Goal: Task Accomplishment & Management: Manage account settings

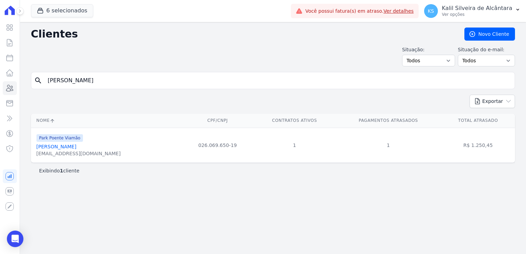
drag, startPoint x: 76, startPoint y: 82, endPoint x: 20, endPoint y: 83, distance: 55.4
click at [20, 83] on div "Clientes Novo Cliente Situação: Todos Adimplentes Inadimplentes Situação do e-m…" at bounding box center [273, 138] width 506 height 232
drag, startPoint x: 87, startPoint y: 146, endPoint x: 34, endPoint y: 146, distance: 52.3
click at [34, 146] on td "Park Poente Viamão Fabio Da Rosa Chaves fabiox096@gmail.com" at bounding box center [106, 145] width 151 height 35
copy link "Fabio Da Rosa Chaves"
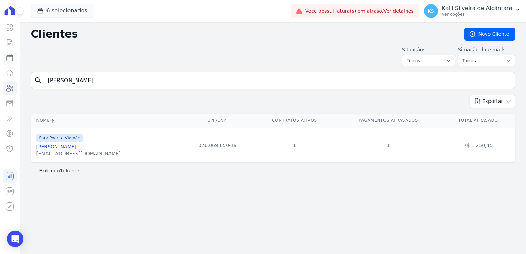
click at [10, 58] on icon at bounding box center [10, 58] width 8 height 8
select select
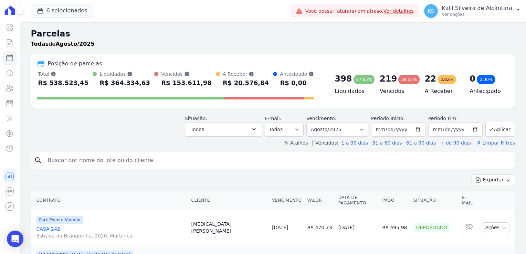
click at [84, 160] on input "search" at bounding box center [278, 160] width 468 height 14
paste input "Fabio Da Rosa Chaves"
type input "Fabio Da Rosa Chaves"
select select
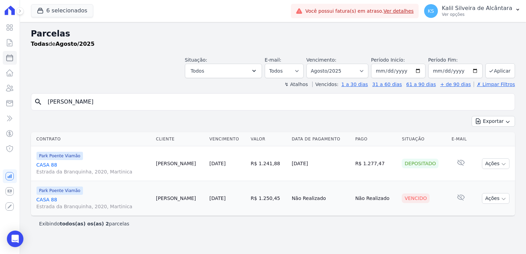
click at [53, 198] on link "CASA 88 Estrada da Branquinha, 2020, Martinica" at bounding box center [93, 203] width 114 height 14
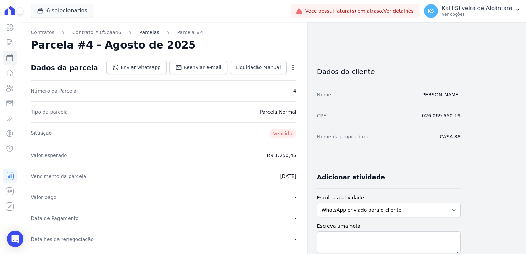
click at [139, 33] on link "Parcelas" at bounding box center [149, 32] width 20 height 7
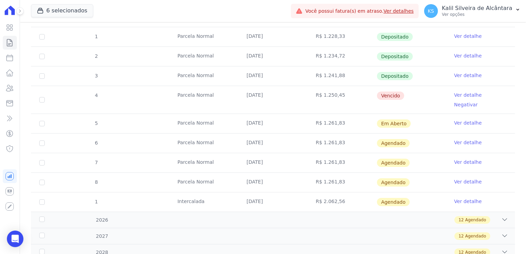
scroll to position [103, 0]
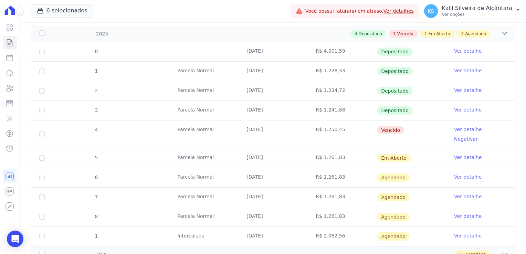
drag, startPoint x: 268, startPoint y: 150, endPoint x: 184, endPoint y: 148, distance: 84.7
click at [184, 148] on tr "5 Parcela Normal 10/09/2025 R$ 1.261,83 Em Aberto Ver detalhe" at bounding box center [273, 158] width 484 height 20
click at [42, 153] on td "5" at bounding box center [42, 157] width 22 height 19
click at [44, 155] on input "checkbox" at bounding box center [42, 158] width 6 height 6
checkbox input "true"
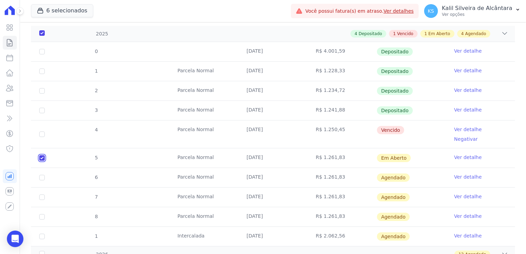
checkbox input "true"
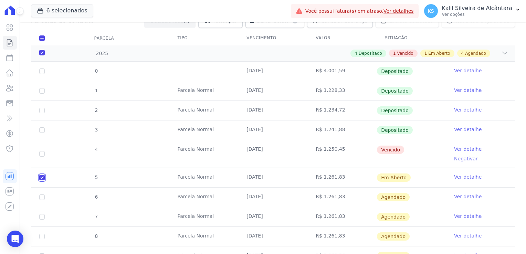
scroll to position [118, 0]
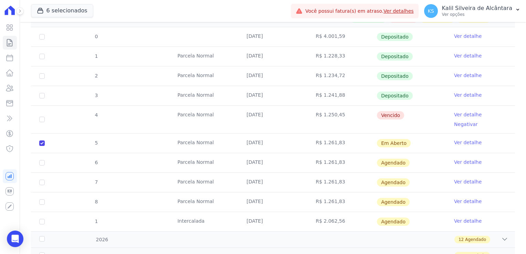
click at [455, 139] on link "Ver detalhe" at bounding box center [468, 142] width 28 height 7
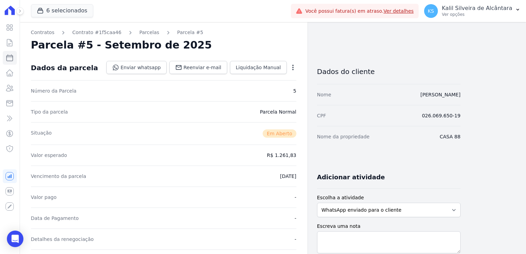
click at [292, 68] on icon "button" at bounding box center [292, 67] width 7 height 7
click at [294, 71] on div "Open options" at bounding box center [292, 68] width 7 height 9
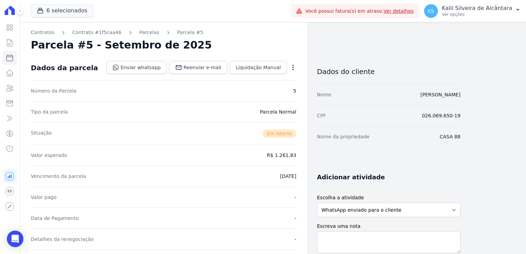
click at [291, 67] on icon "button" at bounding box center [292, 67] width 7 height 7
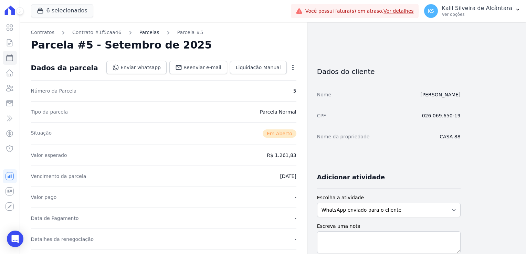
click at [140, 31] on link "Parcelas" at bounding box center [149, 32] width 20 height 7
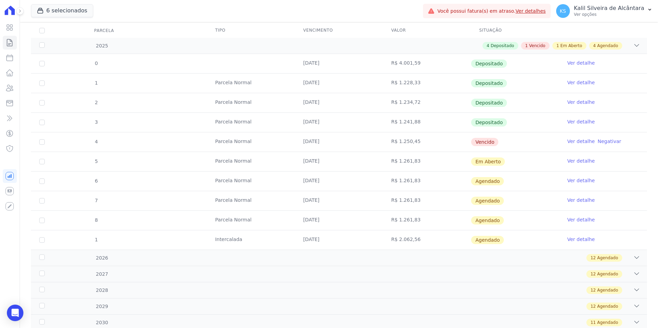
scroll to position [103, 0]
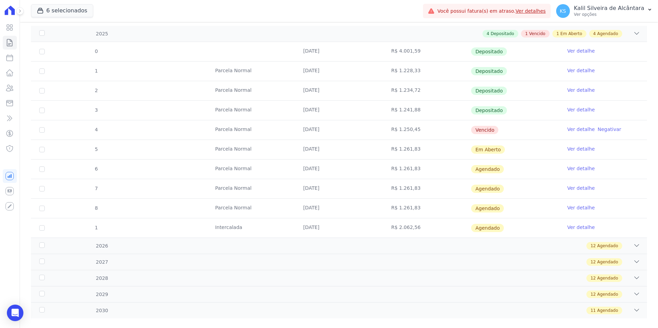
click at [47, 148] on td "5" at bounding box center [42, 149] width 22 height 19
click at [42, 149] on input "checkbox" at bounding box center [42, 150] width 6 height 6
checkbox input "true"
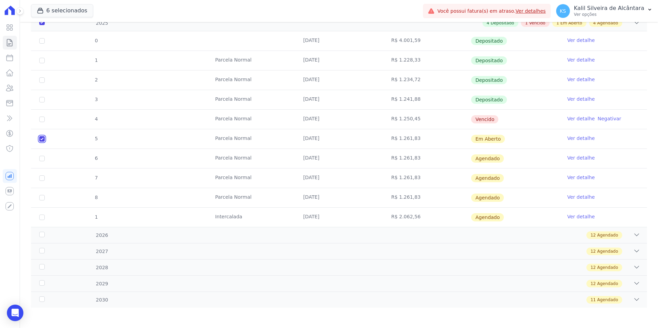
scroll to position [114, 0]
click at [525, 135] on link "Ver detalhe" at bounding box center [581, 138] width 28 height 7
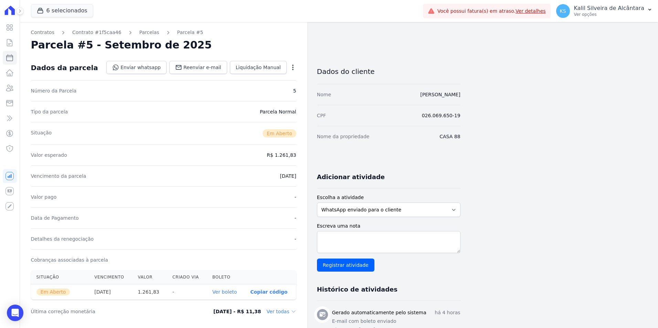
click at [291, 69] on icon "button" at bounding box center [292, 67] width 7 height 7
click at [293, 68] on icon "button" at bounding box center [292, 67] width 7 height 7
click at [292, 67] on icon "button" at bounding box center [292, 67] width 7 height 7
click at [292, 67] on icon "button" at bounding box center [292, 68] width 1 height 6
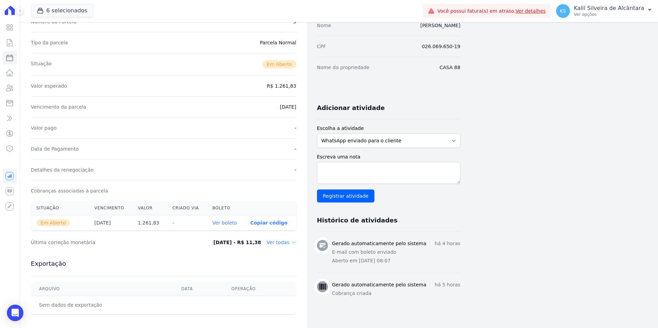
scroll to position [6, 0]
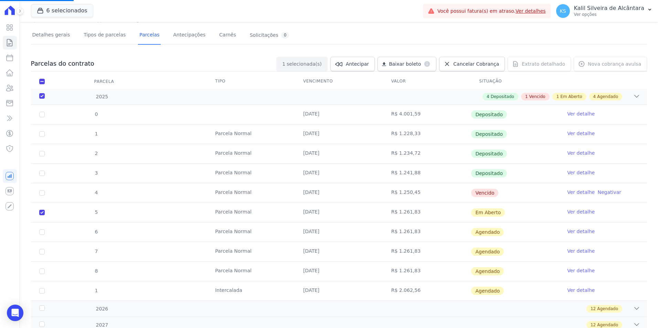
scroll to position [103, 0]
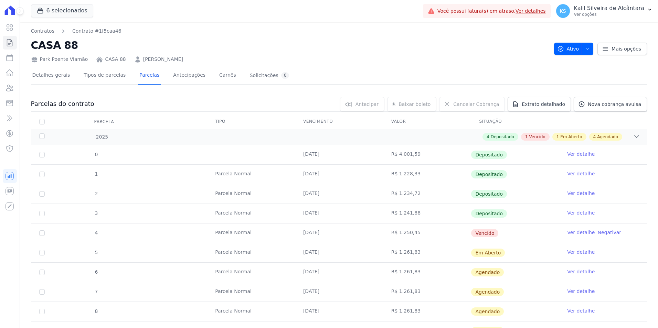
drag, startPoint x: 330, startPoint y: 234, endPoint x: 295, endPoint y: 235, distance: 35.1
click at [295, 235] on td "[DATE]" at bounding box center [339, 233] width 88 height 19
drag, startPoint x: 295, startPoint y: 235, endPoint x: 302, endPoint y: 253, distance: 19.5
click at [302, 253] on td "[DATE]" at bounding box center [339, 252] width 88 height 19
drag, startPoint x: 302, startPoint y: 253, endPoint x: 341, endPoint y: 258, distance: 39.3
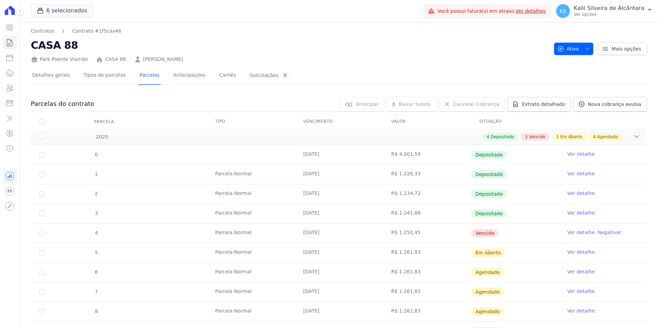
click at [341, 254] on td "[DATE]" at bounding box center [339, 252] width 88 height 19
click at [391, 249] on td "R$ 1.261,83" at bounding box center [427, 252] width 88 height 19
drag, startPoint x: 418, startPoint y: 251, endPoint x: 392, endPoint y: 252, distance: 25.8
click at [392, 252] on td "R$ 1.261,83" at bounding box center [427, 252] width 88 height 19
click at [359, 253] on td "[DATE]" at bounding box center [339, 252] width 88 height 19
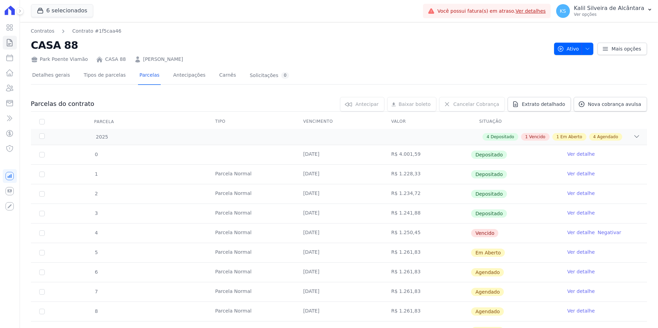
click at [416, 254] on td "R$ 1.261,83" at bounding box center [427, 252] width 88 height 19
drag, startPoint x: 416, startPoint y: 254, endPoint x: 425, endPoint y: 254, distance: 8.3
click at [425, 254] on td "R$ 1.261,83" at bounding box center [427, 252] width 88 height 19
drag, startPoint x: 410, startPoint y: 253, endPoint x: 389, endPoint y: 253, distance: 21.3
click at [389, 253] on td "R$ 1.261,83" at bounding box center [427, 252] width 88 height 19
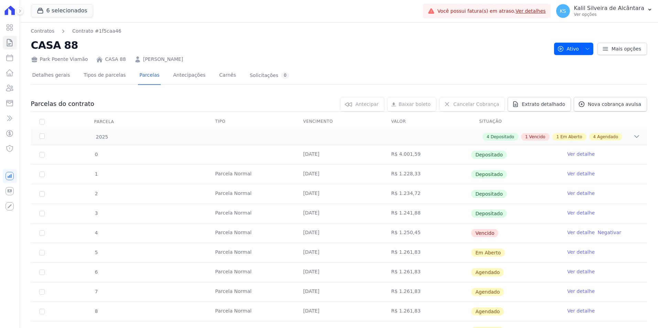
drag, startPoint x: 389, startPoint y: 253, endPoint x: 383, endPoint y: 255, distance: 6.5
click at [383, 254] on td "R$ 1.261,83" at bounding box center [427, 252] width 88 height 19
drag, startPoint x: 418, startPoint y: 253, endPoint x: 388, endPoint y: 253, distance: 30.3
click at [388, 253] on td "R$ 1.261,83" at bounding box center [427, 252] width 88 height 19
drag, startPoint x: 388, startPoint y: 253, endPoint x: 378, endPoint y: 254, distance: 9.3
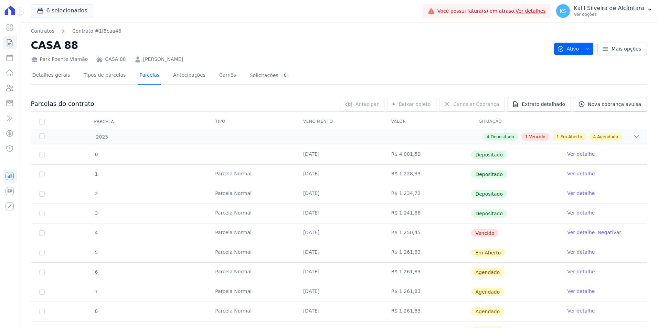
click at [378, 254] on td "[DATE]" at bounding box center [339, 252] width 88 height 19
drag, startPoint x: 388, startPoint y: 236, endPoint x: 424, endPoint y: 236, distance: 36.1
click at [424, 236] on tr "4 Parcela Normal 10/08/2025 R$ 1.250,45 Vencido Ver detalhe Negativar" at bounding box center [339, 233] width 616 height 20
click at [378, 234] on td "[DATE]" at bounding box center [339, 233] width 88 height 19
drag, startPoint x: 460, startPoint y: 253, endPoint x: 495, endPoint y: 254, distance: 35.4
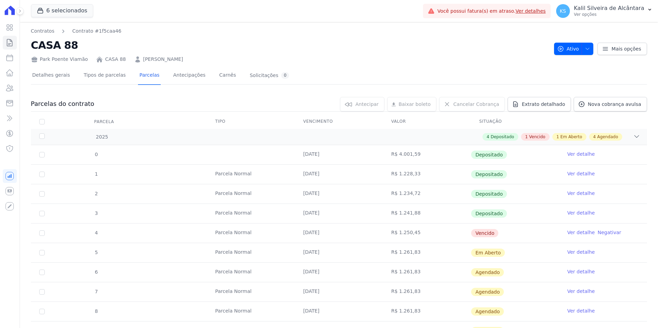
click at [495, 254] on tr "5 Parcela Normal 10/09/2025 R$ 1.261,83 Em Aberto Ver detalhe" at bounding box center [339, 253] width 616 height 20
drag, startPoint x: 495, startPoint y: 254, endPoint x: 302, endPoint y: 236, distance: 193.8
click at [302, 236] on tr "4 Parcela Normal 10/08/2025 R$ 1.250,45 Vencido Ver detalhe Negativar" at bounding box center [339, 233] width 616 height 20
drag, startPoint x: 302, startPoint y: 236, endPoint x: 352, endPoint y: 251, distance: 52.4
click at [352, 251] on td "[DATE]" at bounding box center [339, 252] width 88 height 19
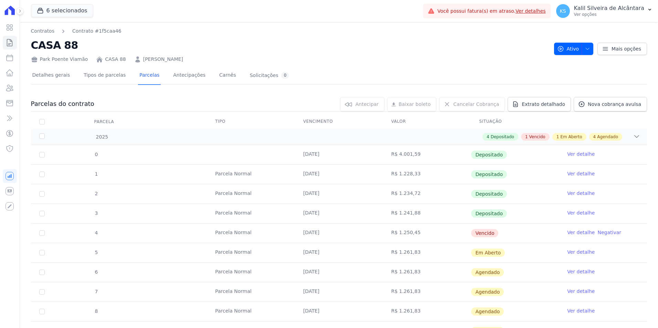
drag, startPoint x: 204, startPoint y: 254, endPoint x: 497, endPoint y: 255, distance: 292.8
click at [497, 254] on tr "5 Parcela Normal 10/09/2025 R$ 1.261,83 Em Aberto Ver detalhe" at bounding box center [339, 253] width 616 height 20
drag, startPoint x: 497, startPoint y: 255, endPoint x: 532, endPoint y: 253, distance: 35.2
click at [525, 253] on td "Em Aberto" at bounding box center [515, 252] width 88 height 19
click at [324, 231] on td "[DATE]" at bounding box center [339, 233] width 88 height 19
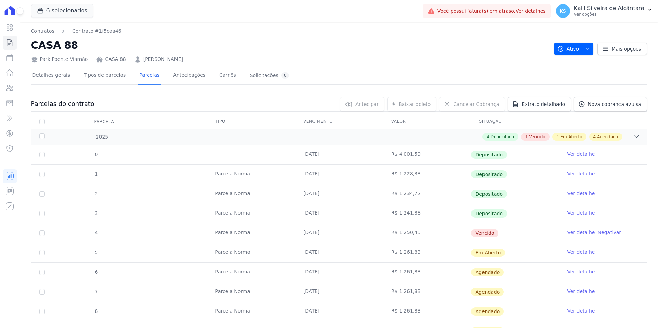
drag, startPoint x: 324, startPoint y: 231, endPoint x: 333, endPoint y: 251, distance: 21.6
click at [333, 251] on td "[DATE]" at bounding box center [339, 252] width 88 height 19
click at [525, 254] on link "Ver detalhe" at bounding box center [581, 252] width 28 height 7
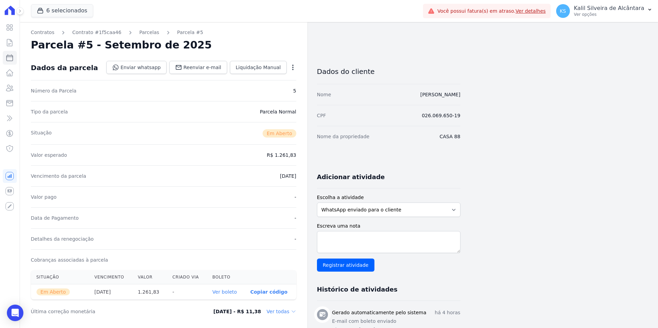
click at [293, 67] on icon "button" at bounding box center [292, 67] width 7 height 7
drag, startPoint x: 268, startPoint y: 135, endPoint x: 287, endPoint y: 135, distance: 18.6
click at [287, 135] on span "Em Aberto" at bounding box center [279, 133] width 34 height 8
drag, startPoint x: 287, startPoint y: 135, endPoint x: 229, endPoint y: 160, distance: 63.6
click at [229, 160] on div "Valor esperado R$ 1.261,83" at bounding box center [163, 154] width 265 height 21
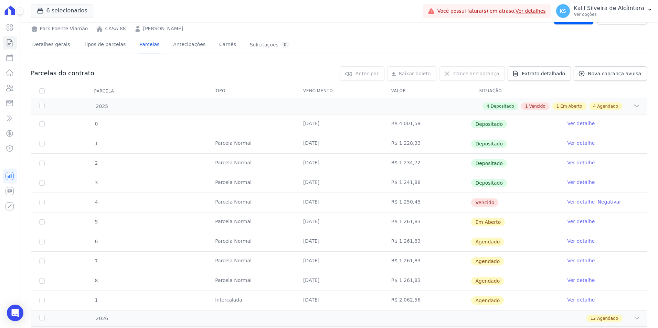
scroll to position [114, 0]
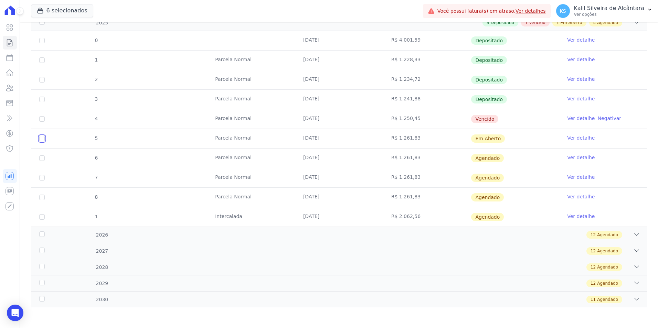
click at [44, 139] on input "checkbox" at bounding box center [42, 139] width 6 height 6
checkbox input "true"
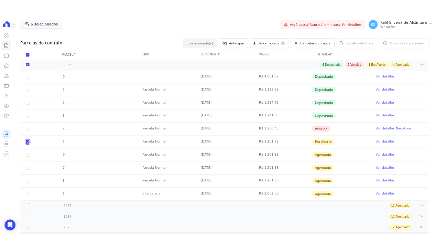
scroll to position [69, 0]
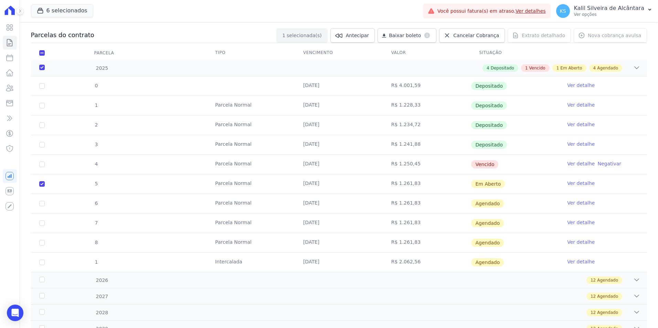
click at [43, 187] on td "5" at bounding box center [42, 183] width 22 height 19
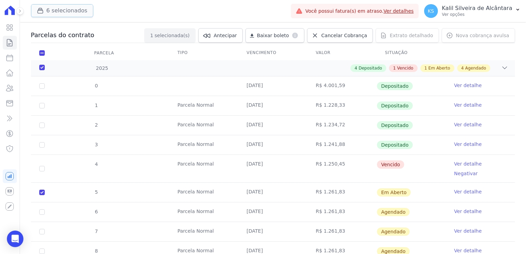
click at [53, 13] on button "6 selecionados" at bounding box center [62, 10] width 62 height 13
click at [67, 11] on button "6 selecionados" at bounding box center [62, 10] width 62 height 13
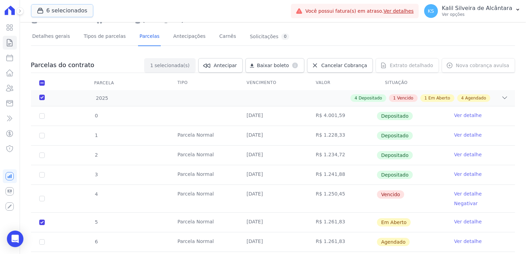
scroll to position [0, 0]
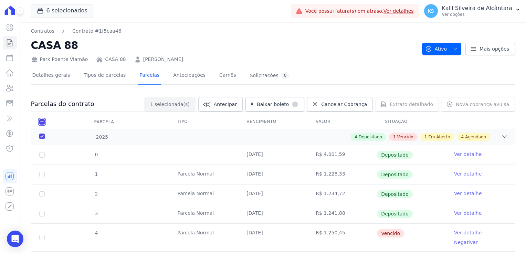
click at [40, 120] on input "checkbox" at bounding box center [42, 122] width 6 height 6
checkbox input "false"
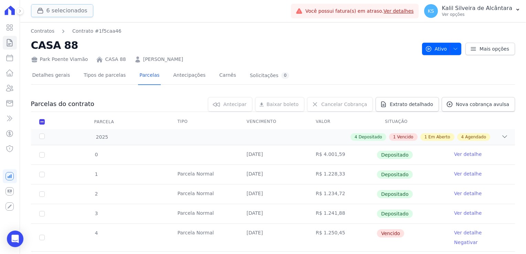
click at [58, 8] on button "6 selecionados" at bounding box center [62, 10] width 62 height 13
click at [61, 12] on button "6 selecionados" at bounding box center [62, 10] width 62 height 13
click at [9, 12] on icon at bounding box center [10, 11] width 14 height 10
click at [7, 25] on icon at bounding box center [10, 28] width 6 height 6
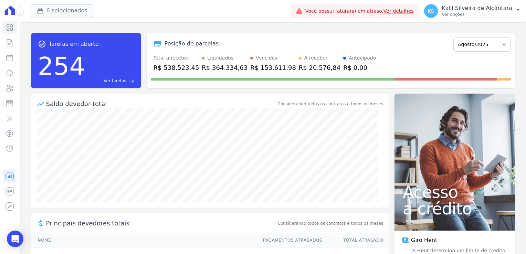
click at [68, 14] on button "6 selecionados" at bounding box center [62, 10] width 62 height 13
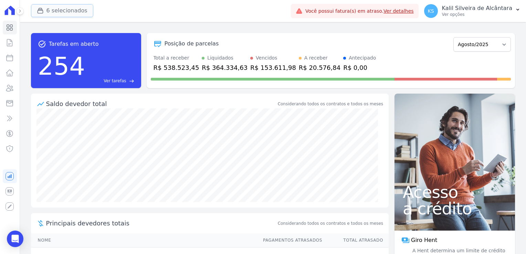
click at [68, 14] on button "6 selecionados" at bounding box center [62, 10] width 62 height 13
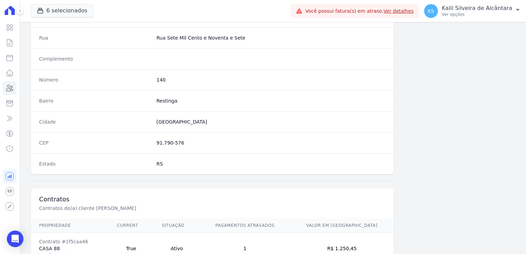
scroll to position [387, 0]
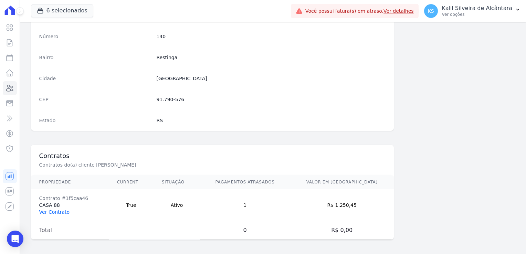
click at [60, 210] on link "Ver Contrato" at bounding box center [54, 212] width 30 height 6
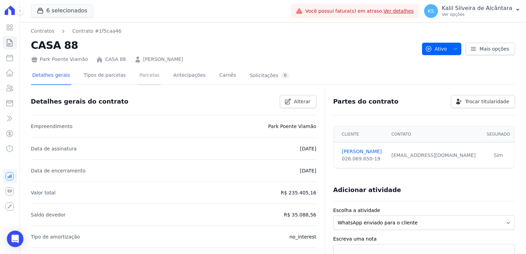
click at [138, 77] on link "Parcelas" at bounding box center [149, 76] width 23 height 18
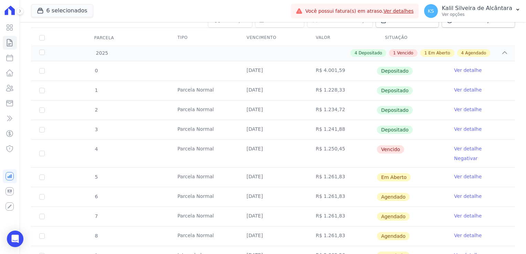
scroll to position [84, 0]
drag, startPoint x: 343, startPoint y: 148, endPoint x: 242, endPoint y: 149, distance: 100.5
click at [242, 149] on tr "4 Parcela Normal 10/08/2025 R$ 1.250,45 Vencido Ver detalhe Negativar" at bounding box center [273, 154] width 484 height 28
drag, startPoint x: 242, startPoint y: 149, endPoint x: 273, endPoint y: 166, distance: 35.4
click at [273, 168] on td "[DATE]" at bounding box center [272, 177] width 69 height 19
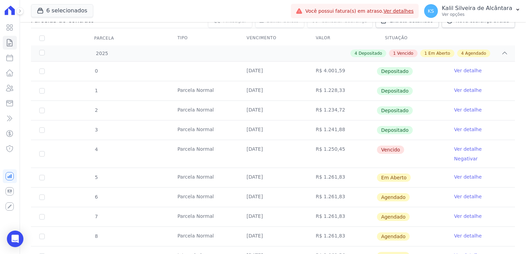
drag, startPoint x: 411, startPoint y: 131, endPoint x: 278, endPoint y: 133, distance: 133.1
click at [278, 133] on tr "3 Parcela Normal 10/07/2025 R$ 1.241,88 Depositado Ver detalhe" at bounding box center [273, 130] width 484 height 20
drag, startPoint x: 278, startPoint y: 133, endPoint x: 297, endPoint y: 149, distance: 24.4
click at [297, 149] on td "[DATE]" at bounding box center [272, 154] width 69 height 28
drag, startPoint x: 271, startPoint y: 149, endPoint x: 223, endPoint y: 151, distance: 48.2
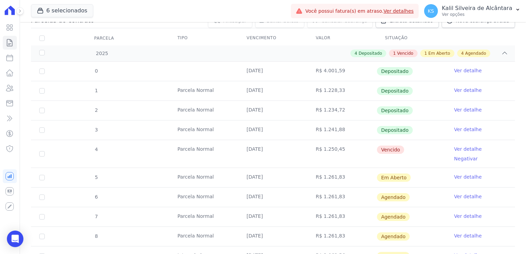
click at [223, 151] on tr "4 Parcela Normal 10/08/2025 R$ 1.250,45 Vencido Ver detalhe Negativar" at bounding box center [273, 154] width 484 height 28
click at [267, 150] on td "[DATE]" at bounding box center [272, 154] width 69 height 28
click at [268, 149] on td "[DATE]" at bounding box center [272, 154] width 69 height 28
drag, startPoint x: 268, startPoint y: 149, endPoint x: 240, endPoint y: 148, distance: 27.9
click at [240, 148] on td "[DATE]" at bounding box center [272, 154] width 69 height 28
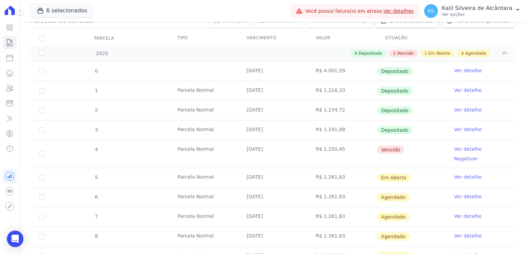
drag, startPoint x: 240, startPoint y: 148, endPoint x: 269, endPoint y: 156, distance: 30.0
click at [269, 156] on td "[DATE]" at bounding box center [272, 154] width 69 height 28
click at [269, 147] on td "[DATE]" at bounding box center [272, 154] width 69 height 28
drag, startPoint x: 271, startPoint y: 168, endPoint x: 239, endPoint y: 167, distance: 31.7
click at [239, 168] on td "[DATE]" at bounding box center [272, 177] width 69 height 19
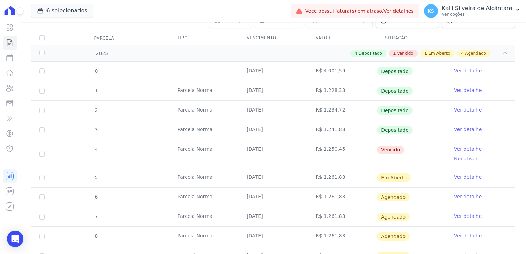
drag, startPoint x: 239, startPoint y: 167, endPoint x: 286, endPoint y: 167, distance: 46.8
click at [286, 168] on td "[DATE]" at bounding box center [272, 177] width 69 height 19
click at [274, 187] on td "[DATE]" at bounding box center [272, 196] width 69 height 19
drag, startPoint x: 259, startPoint y: 168, endPoint x: 251, endPoint y: 168, distance: 7.2
click at [251, 168] on td "[DATE]" at bounding box center [272, 177] width 69 height 19
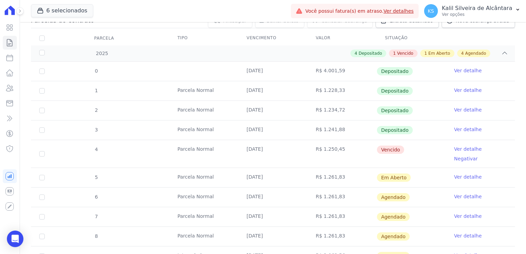
drag, startPoint x: 251, startPoint y: 168, endPoint x: 288, endPoint y: 176, distance: 37.1
click at [288, 176] on td "[DATE]" at bounding box center [272, 177] width 69 height 19
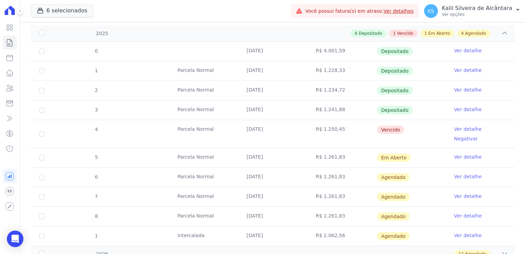
scroll to position [103, 0]
click at [274, 129] on td "[DATE]" at bounding box center [272, 134] width 69 height 28
drag, startPoint x: 281, startPoint y: 148, endPoint x: 235, endPoint y: 144, distance: 45.6
click at [235, 148] on tr "5 Parcela Normal 10/09/2025 R$ 1.261,83 Em Aberto Ver detalhe" at bounding box center [273, 158] width 484 height 20
click at [42, 155] on input "checkbox" at bounding box center [42, 158] width 6 height 6
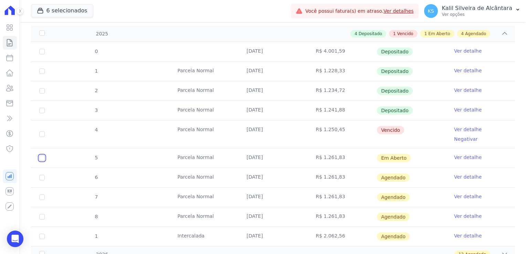
checkbox input "true"
click at [332, 153] on td "R$ 1.261,83" at bounding box center [341, 157] width 69 height 19
click at [461, 154] on link "Ver detalhe" at bounding box center [468, 157] width 28 height 7
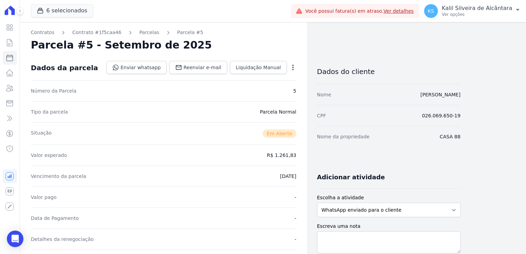
click at [294, 68] on icon "button" at bounding box center [292, 67] width 7 height 7
click at [293, 66] on icon "button" at bounding box center [292, 67] width 7 height 7
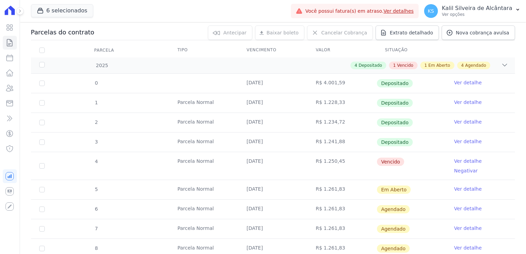
scroll to position [84, 0]
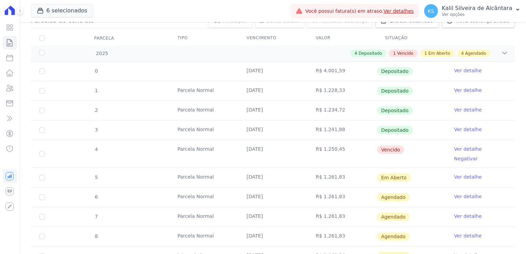
drag, startPoint x: 338, startPoint y: 170, endPoint x: 157, endPoint y: 175, distance: 181.4
click at [157, 175] on tr "5 Parcela Normal 10/09/2025 R$ 1.261,83 Em Aberto Ver detalhe" at bounding box center [273, 178] width 484 height 20
click at [44, 175] on input "checkbox" at bounding box center [42, 178] width 6 height 6
checkbox input "true"
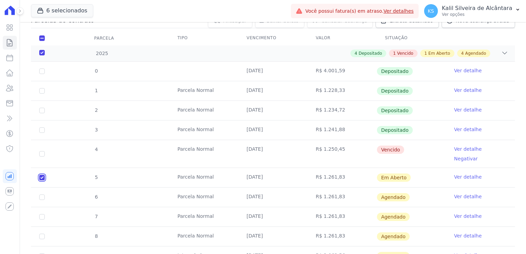
checkbox input "true"
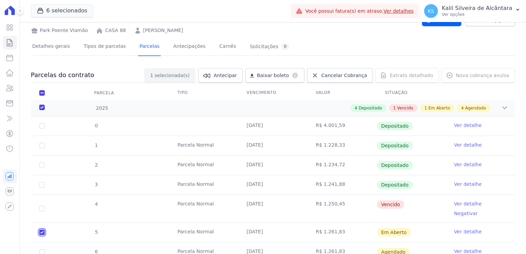
scroll to position [0, 0]
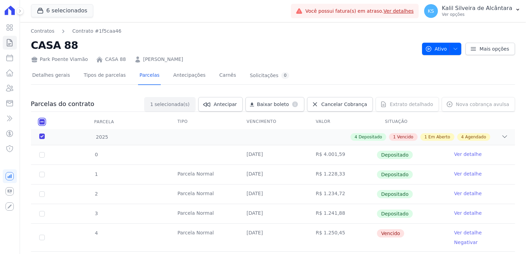
click at [42, 119] on input "checkbox" at bounding box center [42, 122] width 6 height 6
checkbox input "false"
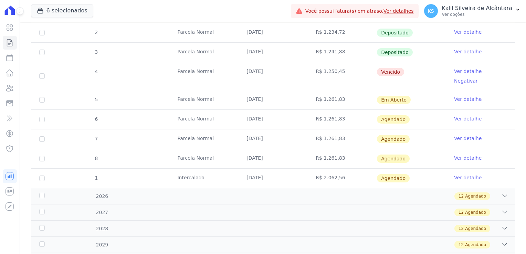
scroll to position [172, 0]
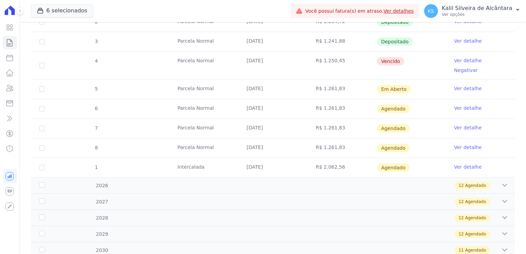
click at [284, 119] on td "[DATE]" at bounding box center [272, 128] width 69 height 19
click at [42, 86] on input "checkbox" at bounding box center [42, 89] width 6 height 6
checkbox input "true"
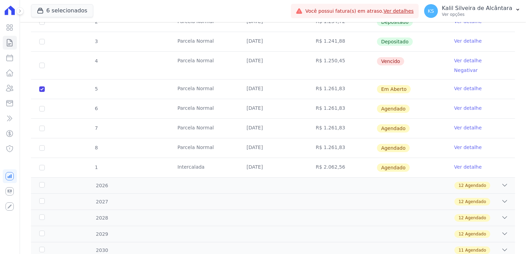
click at [467, 85] on link "Ver detalhe" at bounding box center [468, 88] width 28 height 7
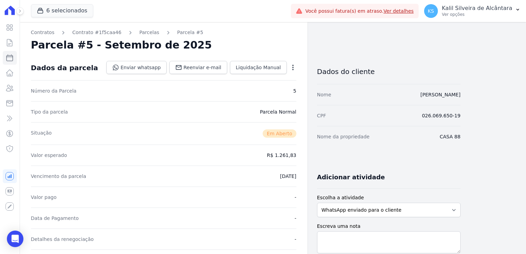
click at [291, 68] on icon "button" at bounding box center [292, 67] width 7 height 7
click at [294, 67] on icon "button" at bounding box center [292, 67] width 7 height 7
click at [292, 68] on icon "button" at bounding box center [292, 67] width 7 height 7
click at [221, 106] on div "Tipo da parcela Parcela Normal" at bounding box center [163, 111] width 265 height 21
click at [292, 72] on div "Open options Alterar Cancelar Cobrança Cancelar boleto Você está prestes a canc…" at bounding box center [292, 68] width 10 height 12
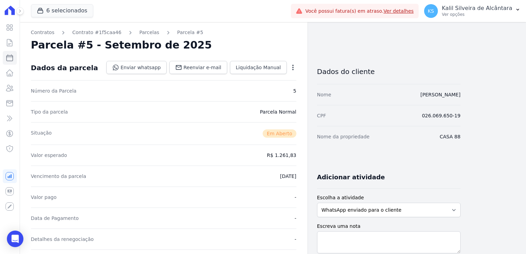
click at [293, 71] on icon "button" at bounding box center [292, 67] width 7 height 7
click at [297, 65] on div "Contratos Contrato #1f5caa46 Parcelas Parcela #5 Parcela #5 - Setembro de 2025 …" at bounding box center [163, 244] width 287 height 444
click at [293, 66] on icon "button" at bounding box center [292, 67] width 7 height 7
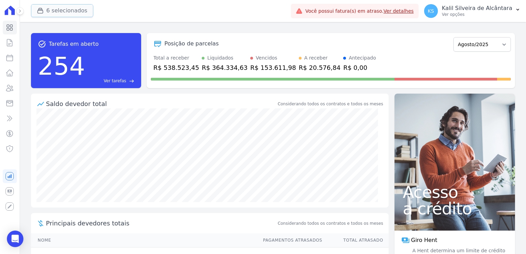
click at [60, 10] on button "6 selecionados" at bounding box center [62, 10] width 62 height 13
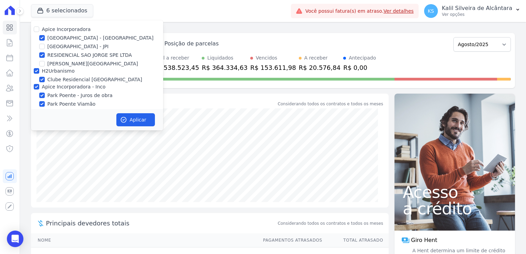
click at [187, 13] on div "6 selecionados Apice Incorporadora [GEOGRAPHIC_DATA] - [GEOGRAPHIC_DATA] [GEOGR…" at bounding box center [159, 11] width 257 height 23
click at [76, 9] on button "6 selecionados" at bounding box center [62, 10] width 62 height 13
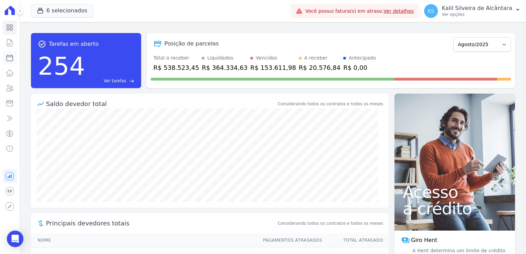
click at [14, 55] on link "Parcelas" at bounding box center [10, 58] width 14 height 14
select select
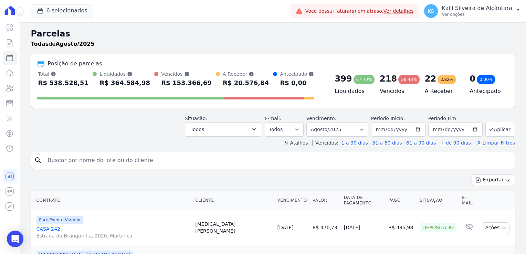
click at [97, 155] on input "search" at bounding box center [278, 160] width 468 height 14
type input "[PERSON_NAME]"
select select
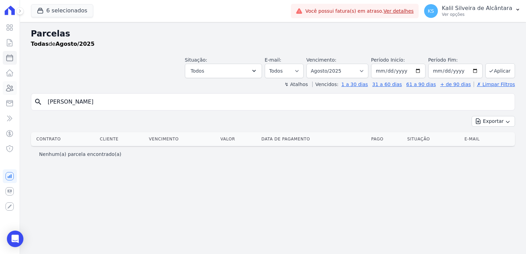
drag, startPoint x: 72, startPoint y: 107, endPoint x: 6, endPoint y: 94, distance: 67.5
click at [20, 101] on div "Parcelas Todas [PERSON_NAME]/2025 Situação: Agendado Em Aberto Pago Processando…" at bounding box center [273, 138] width 506 height 232
type input "[PERSON_NAME]"
select select
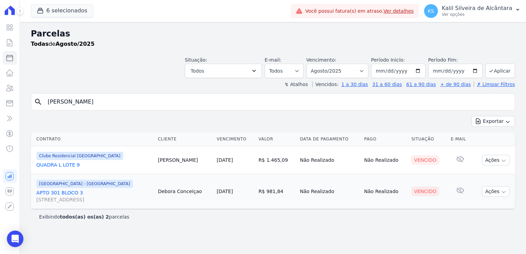
click at [141, 111] on div "search debora Exportar Exportar PDF Exportar CSV Contrato Cliente Vencimento Va…" at bounding box center [273, 158] width 484 height 131
drag, startPoint x: 64, startPoint y: 102, endPoint x: 12, endPoint y: 111, distance: 53.4
click at [17, 111] on div "Visão Geral Contratos Parcelas Lotes Clientes Minha Carteira Transferências Cré…" at bounding box center [263, 127] width 526 height 254
type input "daiane"
select select
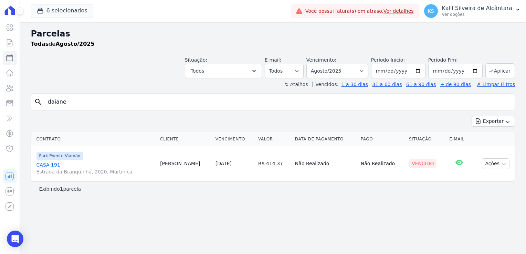
drag, startPoint x: 53, startPoint y: 100, endPoint x: 21, endPoint y: 103, distance: 32.4
click at [24, 102] on div "Parcelas Todas de Agosto/2025 Situação: Agendado Em Aberto Pago Processando Can…" at bounding box center [273, 138] width 506 height 232
type input "Carlos"
select select
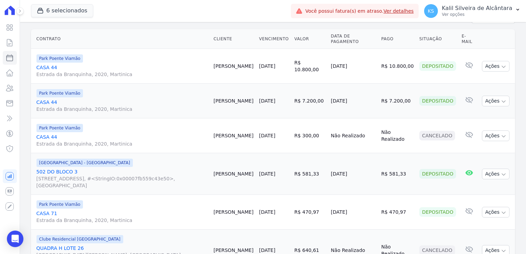
scroll to position [103, 0]
click at [61, 168] on link "502 DO BLOCO 3 Rua Nova York, 120, #<StringIO:0x00007fb559c43e50>, Passo das Pe…" at bounding box center [122, 178] width 172 height 21
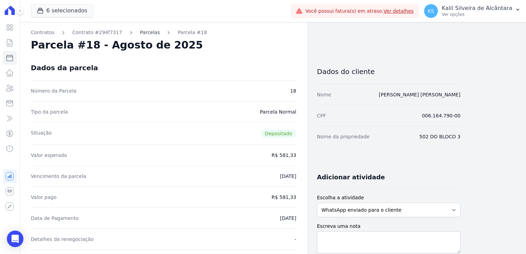
click at [141, 35] on link "Parcelas" at bounding box center [150, 32] width 20 height 7
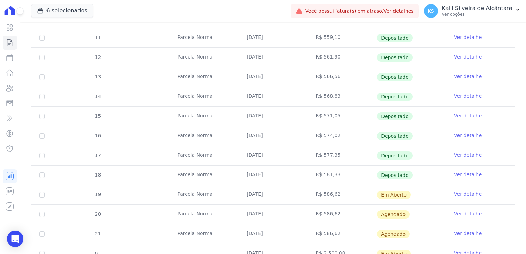
scroll to position [241, 0]
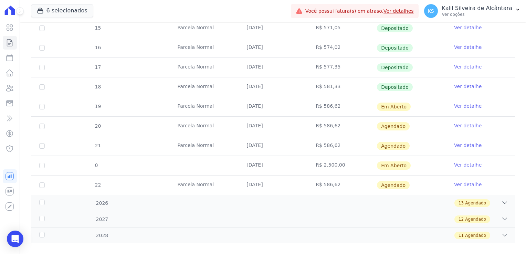
drag, startPoint x: 334, startPoint y: 107, endPoint x: 179, endPoint y: 107, distance: 155.2
click at [179, 107] on tr "19 Parcela Normal 10/09/2025 R$ 586,62 Em Aberto Ver detalhe" at bounding box center [273, 107] width 484 height 20
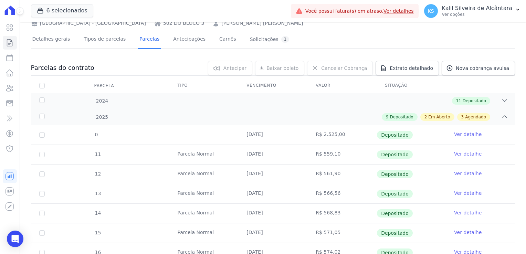
scroll to position [0, 0]
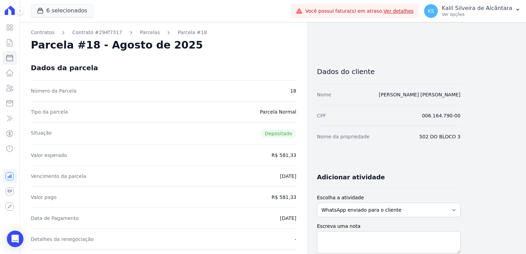
select select
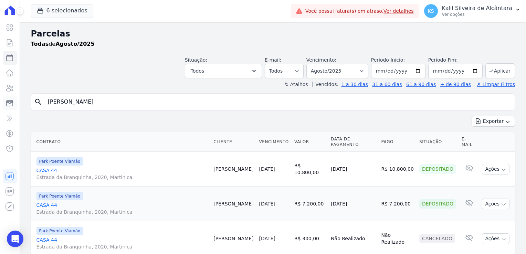
click at [19, 101] on div "Visão Geral Contratos Parcelas Lotes Clientes Minha Carteira Transferências Cré…" at bounding box center [263, 127] width 526 height 254
type input "Bruno"
select select
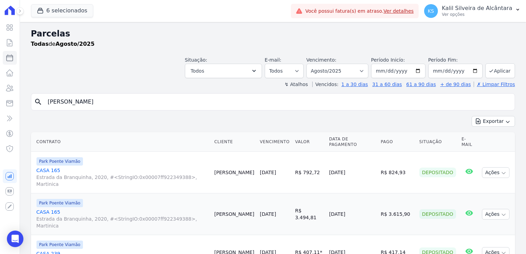
click at [50, 167] on link "CASA 165 Estrada da Branquinha, 2020, #<StringIO:0x00007ff922349388>, Martinica" at bounding box center [122, 177] width 172 height 21
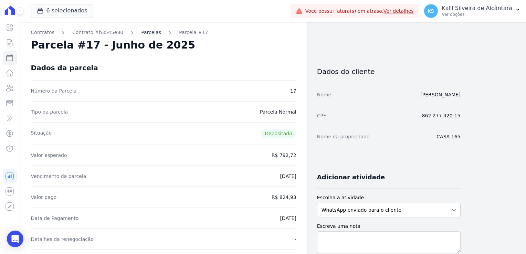
click at [146, 35] on link "Parcelas" at bounding box center [151, 32] width 20 height 7
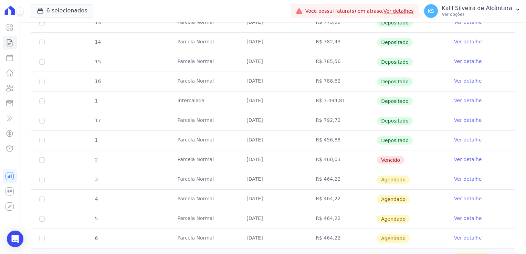
scroll to position [172, 0]
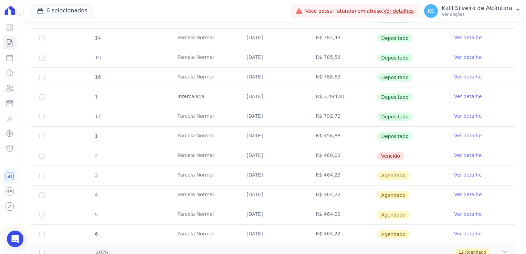
drag, startPoint x: 270, startPoint y: 118, endPoint x: 242, endPoint y: 117, distance: 28.2
click at [242, 117] on td "25/06/2025" at bounding box center [272, 116] width 69 height 19
drag, startPoint x: 242, startPoint y: 117, endPoint x: 275, endPoint y: 137, distance: 38.0
click at [275, 137] on td "25/07/2025" at bounding box center [272, 136] width 69 height 19
click at [277, 140] on td "25/07/2025" at bounding box center [272, 136] width 69 height 19
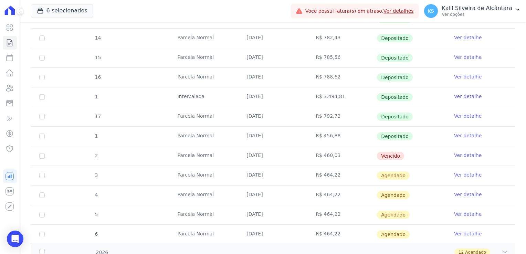
drag, startPoint x: 269, startPoint y: 153, endPoint x: 244, endPoint y: 154, distance: 24.8
click at [244, 154] on td "25/08/2025" at bounding box center [272, 155] width 69 height 19
drag, startPoint x: 244, startPoint y: 154, endPoint x: 240, endPoint y: 167, distance: 13.3
click at [240, 167] on td "25/09/2025" at bounding box center [272, 175] width 69 height 19
drag, startPoint x: 269, startPoint y: 153, endPoint x: 278, endPoint y: 153, distance: 9.3
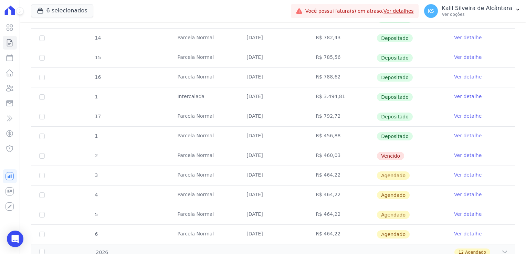
click at [278, 153] on td "25/08/2025" at bounding box center [272, 155] width 69 height 19
click at [330, 155] on td "R$ 460,03" at bounding box center [341, 155] width 69 height 19
drag, startPoint x: 329, startPoint y: 155, endPoint x: 240, endPoint y: 155, distance: 88.8
click at [240, 155] on tr "2 Parcela Normal 25/08/2025 R$ 460,03 Vencido Ver detalhe" at bounding box center [273, 156] width 484 height 20
drag, startPoint x: 240, startPoint y: 155, endPoint x: 283, endPoint y: 166, distance: 44.6
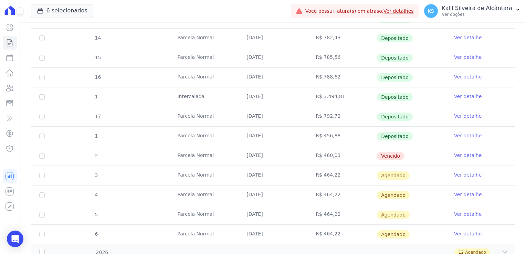
click at [283, 166] on td "25/09/2025" at bounding box center [272, 175] width 69 height 19
drag, startPoint x: 260, startPoint y: 125, endPoint x: 246, endPoint y: 118, distance: 15.1
click at [246, 118] on tbody "12 Parcela Normal 25/01/2025 R$ 772,13 Depositado Ver detalhe 13 Parcela Normal…" at bounding box center [273, 116] width 484 height 255
drag, startPoint x: 246, startPoint y: 118, endPoint x: 279, endPoint y: 154, distance: 49.0
click at [279, 154] on td "25/08/2025" at bounding box center [272, 155] width 69 height 19
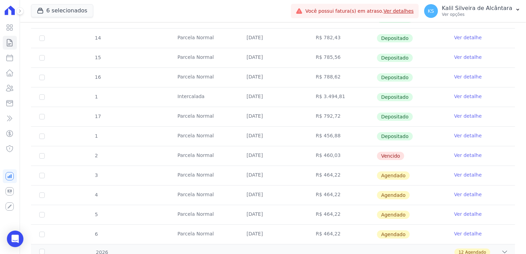
drag, startPoint x: 333, startPoint y: 155, endPoint x: 176, endPoint y: 153, distance: 157.2
click at [176, 153] on tr "2 Parcela Normal 25/08/2025 R$ 460,03 Vencido Ver detalhe" at bounding box center [273, 156] width 484 height 20
drag, startPoint x: 176, startPoint y: 153, endPoint x: 224, endPoint y: 183, distance: 56.8
click at [224, 183] on td "Parcela Normal" at bounding box center [203, 175] width 69 height 19
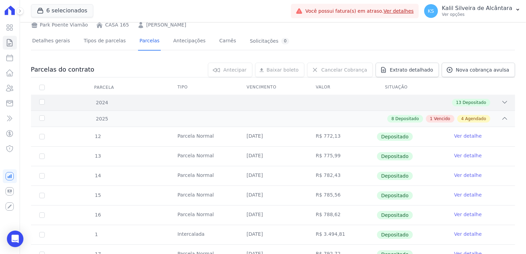
scroll to position [0, 0]
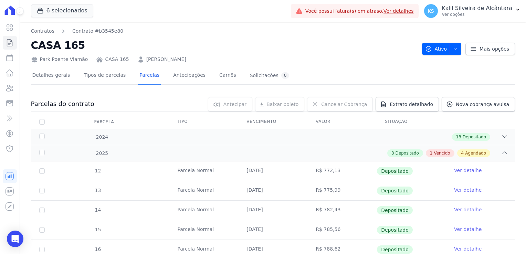
click at [165, 61] on link "Bruno Jaques Carvalho" at bounding box center [166, 59] width 40 height 7
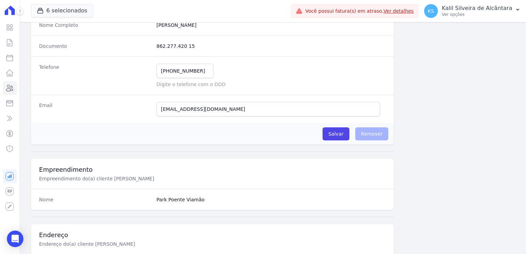
scroll to position [43, 0]
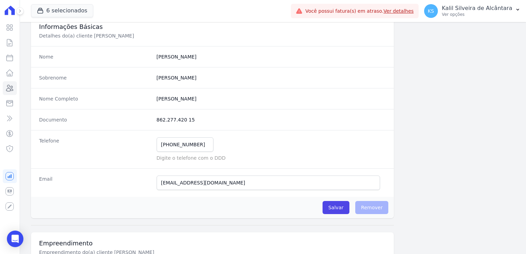
drag, startPoint x: 166, startPoint y: 119, endPoint x: 154, endPoint y: 119, distance: 11.7
click at [154, 119] on div "Documento 862.277.420 15" at bounding box center [212, 119] width 363 height 21
copy dd "862.277.420 15"
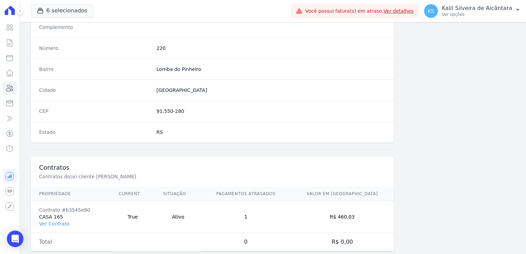
scroll to position [387, 0]
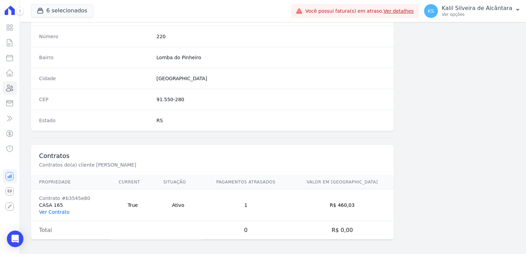
click at [48, 209] on link "Ver Contrato" at bounding box center [54, 212] width 30 height 6
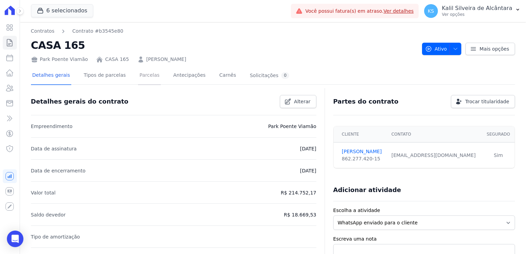
click at [138, 76] on link "Parcelas" at bounding box center [149, 76] width 23 height 18
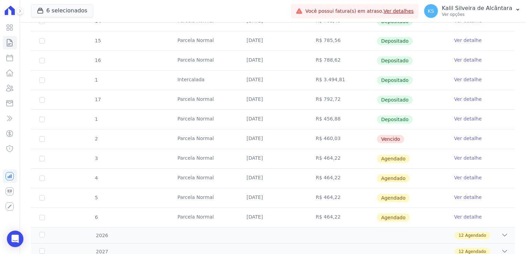
scroll to position [161, 0]
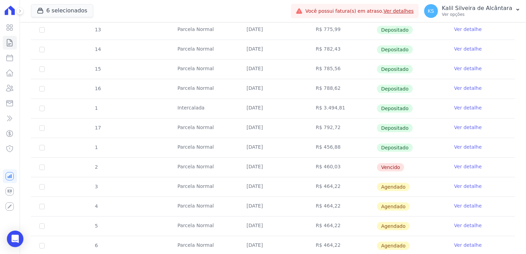
drag, startPoint x: 344, startPoint y: 161, endPoint x: 299, endPoint y: 124, distance: 58.5
click at [299, 124] on tbody "12 Parcela Normal 25/01/2025 R$ 772,13 Depositado Ver detalhe 13 Parcela Normal…" at bounding box center [273, 128] width 484 height 255
drag, startPoint x: 299, startPoint y: 124, endPoint x: 345, endPoint y: 146, distance: 51.4
click at [348, 144] on td "R$ 456,88" at bounding box center [341, 147] width 69 height 19
click at [252, 169] on td "25/08/2025" at bounding box center [272, 167] width 69 height 19
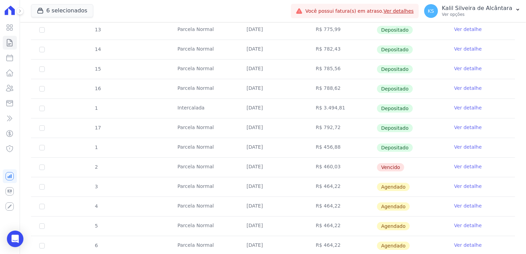
drag, startPoint x: 245, startPoint y: 166, endPoint x: 270, endPoint y: 167, distance: 25.5
click at [270, 167] on td "25/08/2025" at bounding box center [272, 167] width 69 height 19
drag, startPoint x: 270, startPoint y: 167, endPoint x: 285, endPoint y: 173, distance: 15.7
click at [284, 172] on td "25/08/2025" at bounding box center [272, 167] width 69 height 19
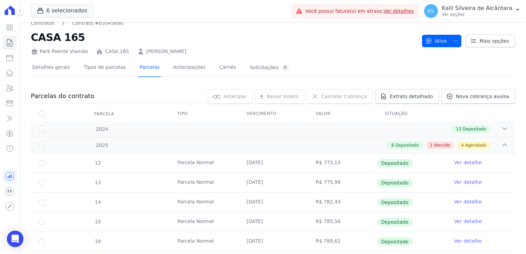
scroll to position [0, 0]
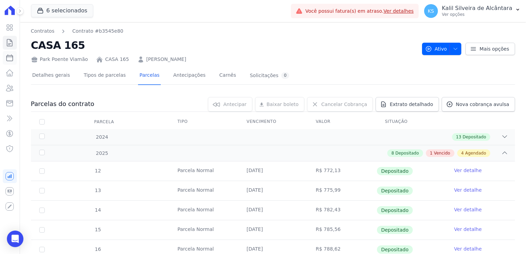
click at [9, 61] on icon at bounding box center [10, 58] width 8 height 8
click at [10, 61] on icon at bounding box center [10, 58] width 6 height 6
select select
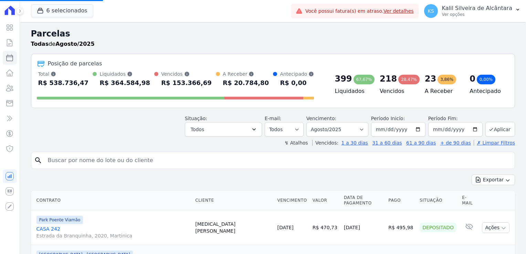
click at [104, 164] on input "search" at bounding box center [278, 160] width 468 height 14
select select
click at [104, 164] on input "search" at bounding box center [278, 160] width 468 height 14
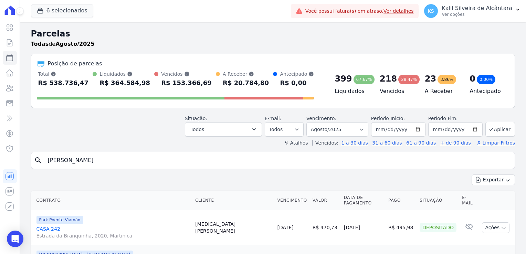
type input "silvia"
select select
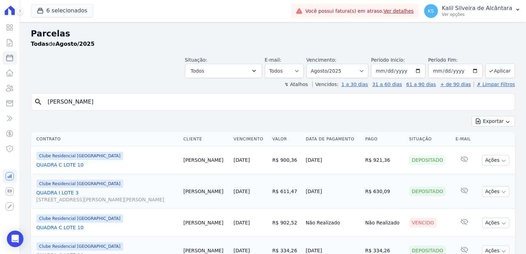
click at [91, 99] on input "silvia" at bounding box center [278, 102] width 468 height 14
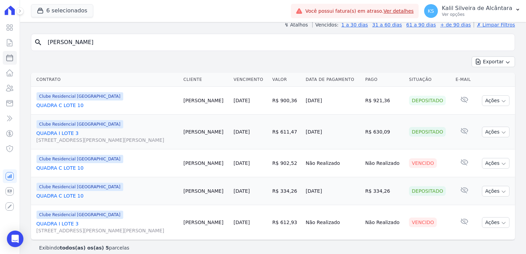
scroll to position [65, 0]
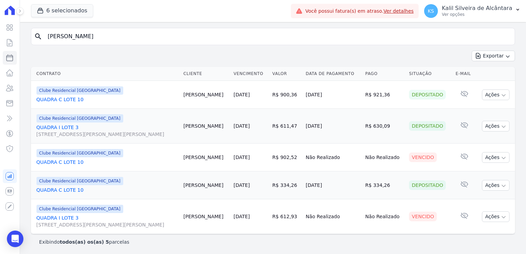
click at [66, 219] on link "QUADRA I LOTE 3 Avenida José Garibaldi, 2065, Passo do Vigário" at bounding box center [106, 221] width 141 height 14
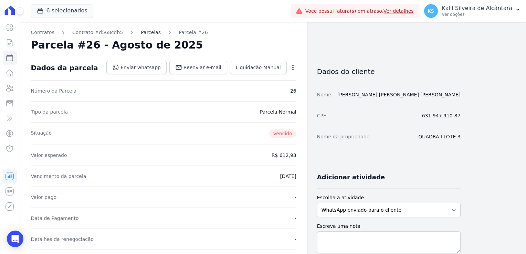
click at [150, 31] on link "Parcelas" at bounding box center [151, 32] width 20 height 7
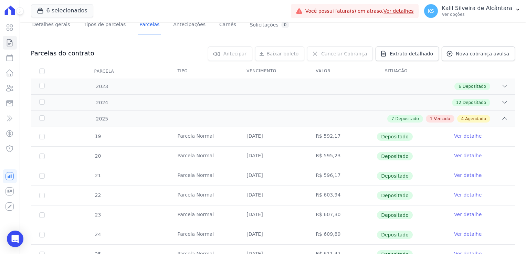
scroll to position [138, 0]
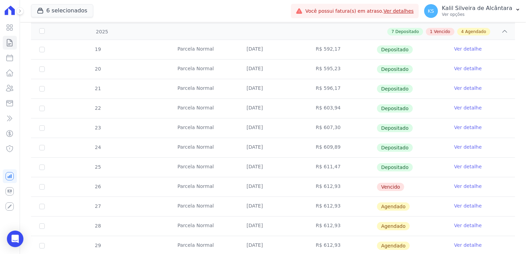
drag, startPoint x: 335, startPoint y: 186, endPoint x: 238, endPoint y: 189, distance: 97.4
click at [238, 189] on tr "26 Parcela Normal 25/08/2025 R$ 612,93 Vencido Ver detalhe" at bounding box center [273, 187] width 484 height 20
drag, startPoint x: 238, startPoint y: 189, endPoint x: 220, endPoint y: 189, distance: 17.9
click at [220, 189] on td "Parcela Normal" at bounding box center [203, 186] width 69 height 19
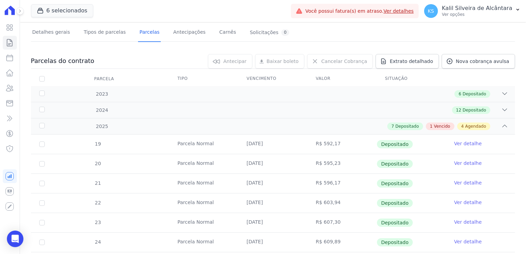
scroll to position [0, 0]
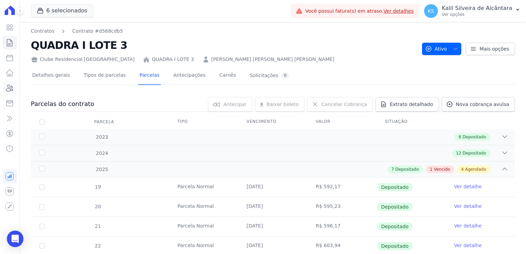
click at [8, 89] on icon at bounding box center [10, 88] width 8 height 8
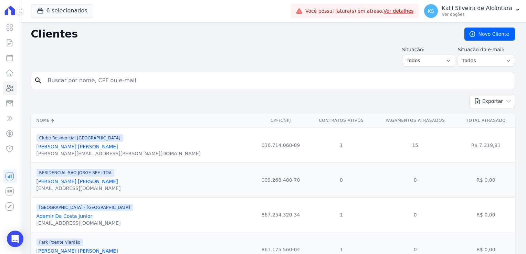
click at [88, 78] on input "search" at bounding box center [278, 81] width 468 height 14
type input "emilene"
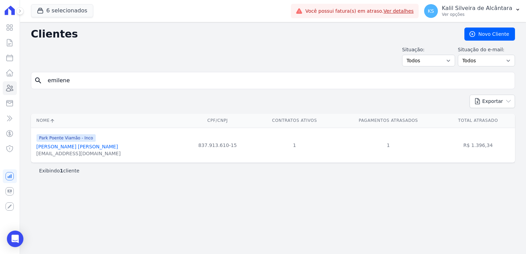
click at [73, 148] on link "Emilene Santos Bouzas" at bounding box center [77, 147] width 82 height 6
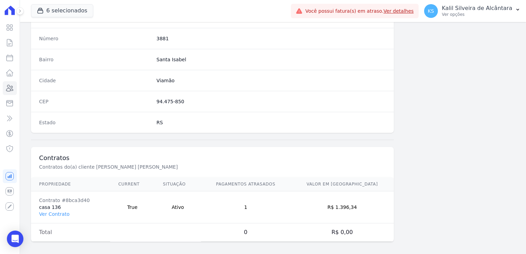
scroll to position [387, 0]
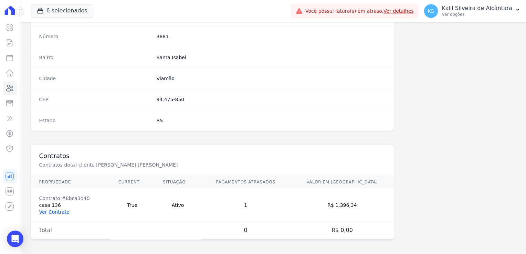
click at [52, 210] on link "Ver Contrato" at bounding box center [54, 212] width 30 height 6
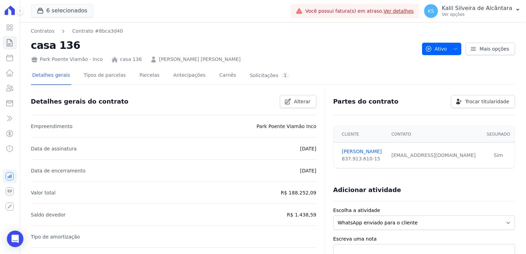
click at [139, 77] on link "Parcelas" at bounding box center [149, 76] width 23 height 18
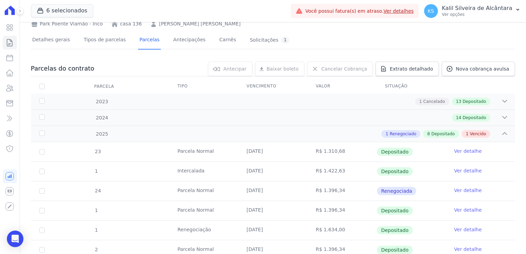
scroll to position [1, 0]
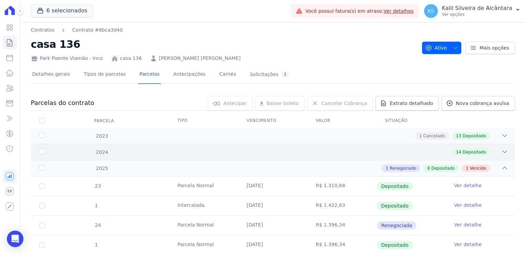
click at [501, 150] on icon at bounding box center [504, 151] width 7 height 7
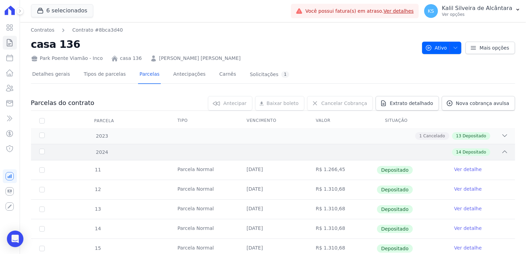
click at [502, 151] on icon at bounding box center [504, 152] width 4 height 2
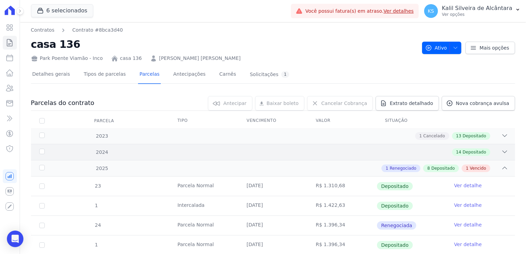
click at [501, 150] on icon at bounding box center [504, 151] width 7 height 7
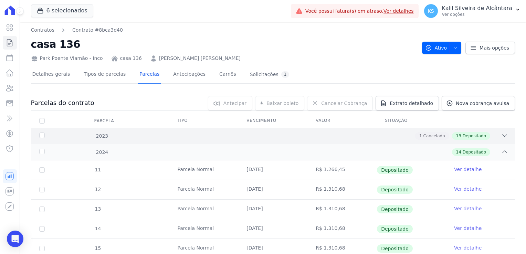
click at [501, 139] on div at bounding box center [504, 136] width 7 height 8
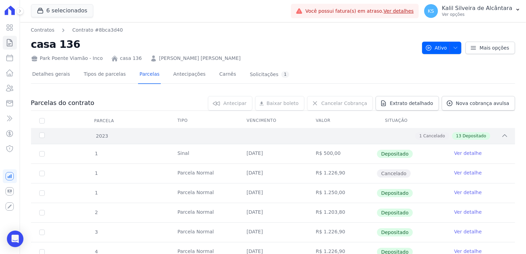
click at [501, 138] on icon at bounding box center [504, 135] width 7 height 7
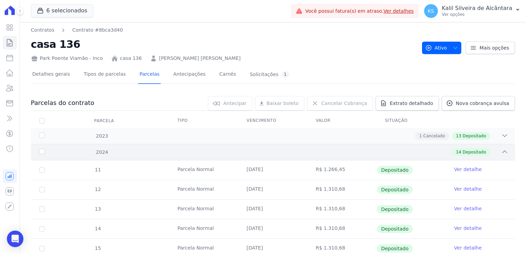
click at [501, 149] on icon at bounding box center [504, 151] width 7 height 7
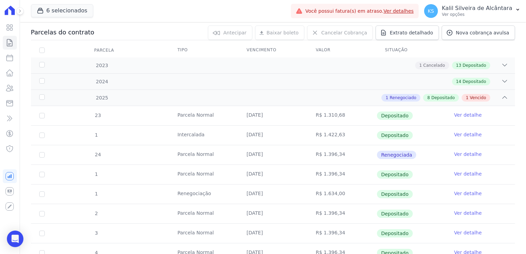
scroll to position [139, 0]
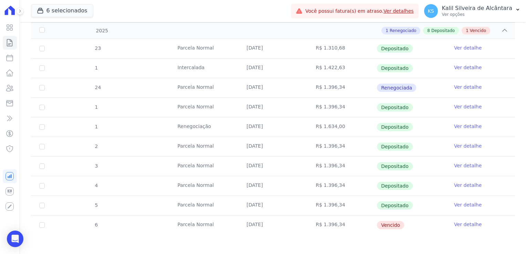
click at [457, 223] on link "Ver detalhe" at bounding box center [468, 224] width 28 height 7
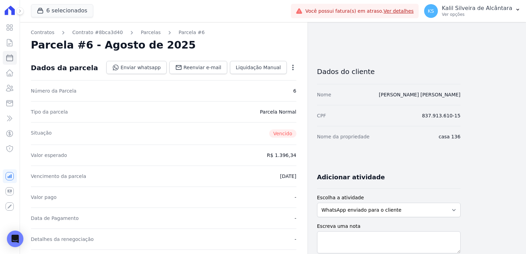
click at [294, 64] on icon "button" at bounding box center [292, 67] width 7 height 7
click at [247, 42] on div "Parcela #6 - Agosto de 2025" at bounding box center [163, 45] width 265 height 12
click at [142, 34] on link "Parcelas" at bounding box center [151, 32] width 20 height 7
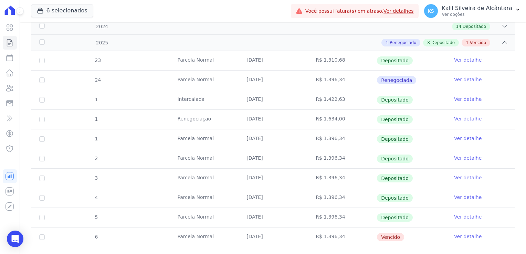
scroll to position [139, 0]
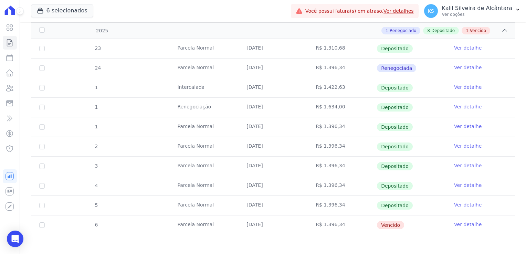
drag, startPoint x: 319, startPoint y: 226, endPoint x: 183, endPoint y: 225, distance: 135.5
click at [183, 225] on tr "6 Parcela Normal 25/08/2025 R$ 1.396,34 Vencido Ver detalhe" at bounding box center [273, 225] width 484 height 20
click at [285, 226] on td "25/08/2025" at bounding box center [272, 224] width 69 height 19
drag, startPoint x: 269, startPoint y: 222, endPoint x: 238, endPoint y: 223, distance: 31.0
click at [238, 223] on td "25/08/2025" at bounding box center [272, 224] width 69 height 19
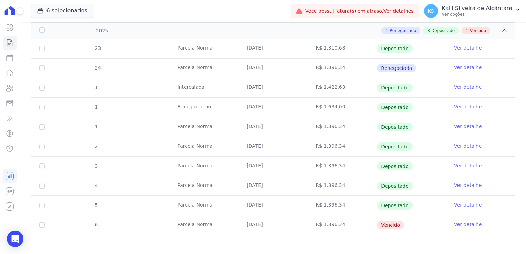
click at [463, 224] on link "Ver detalhe" at bounding box center [468, 224] width 28 height 7
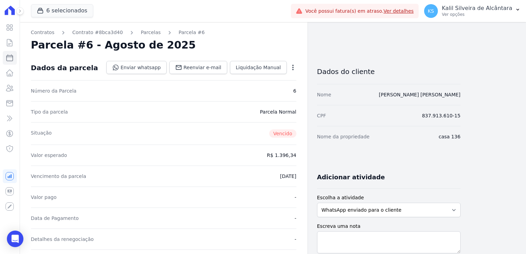
click at [292, 67] on icon "button" at bounding box center [292, 67] width 7 height 7
click at [199, 45] on div "Parcela #6 - Agosto de 2025" at bounding box center [163, 45] width 265 height 12
click at [144, 30] on link "Parcelas" at bounding box center [151, 32] width 20 height 7
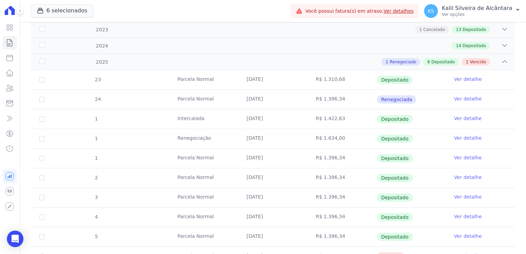
scroll to position [139, 0]
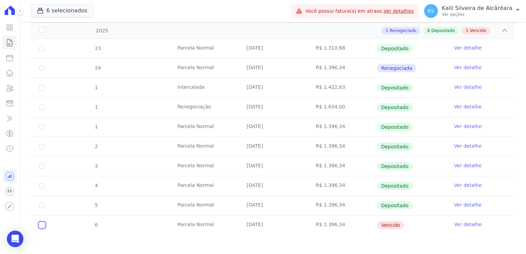
click at [43, 226] on input "checkbox" at bounding box center [42, 225] width 6 height 6
checkbox input "true"
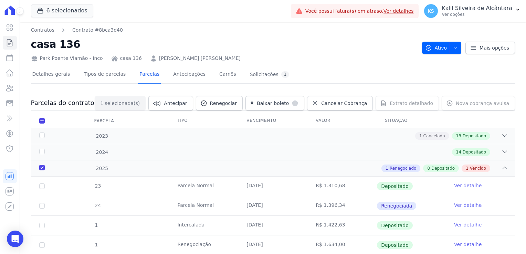
scroll to position [0, 0]
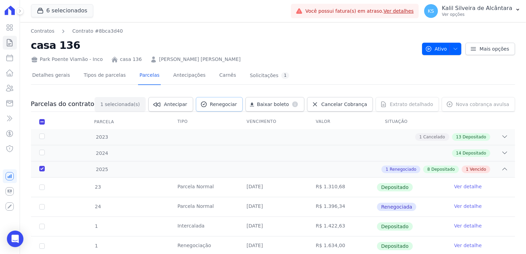
click at [229, 104] on span "Renegociar" at bounding box center [223, 104] width 27 height 7
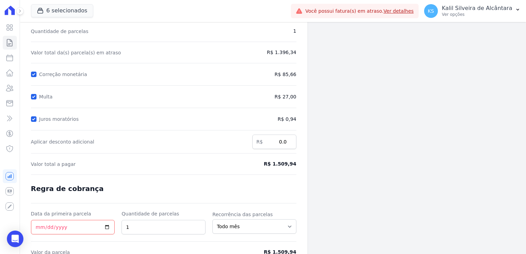
scroll to position [89, 0]
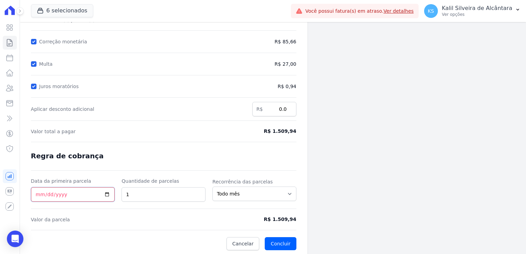
drag, startPoint x: 36, startPoint y: 191, endPoint x: 39, endPoint y: 194, distance: 4.7
click at [36, 191] on input "Data da primeira parcela" at bounding box center [73, 194] width 84 height 14
type input "2520-02-10"
type input "2025-02-10"
click at [43, 194] on input "2025-02-10" at bounding box center [73, 194] width 84 height 14
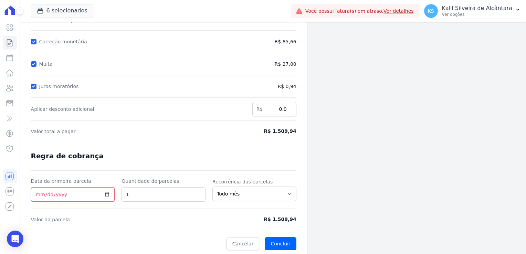
type input "2025-09-10"
click at [92, 216] on span "Valor da parcela" at bounding box center [129, 219] width 197 height 7
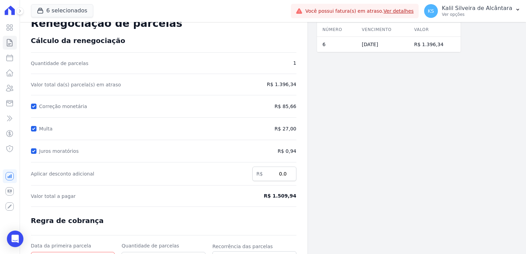
scroll to position [20, 0]
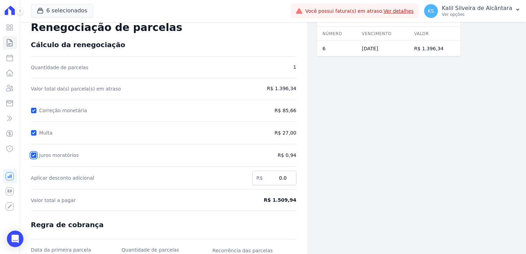
click at [35, 154] on input "Juros moratórios" at bounding box center [34, 155] width 6 height 6
checkbox input "false"
click at [33, 131] on input "Multa" at bounding box center [34, 133] width 6 height 6
checkbox input "false"
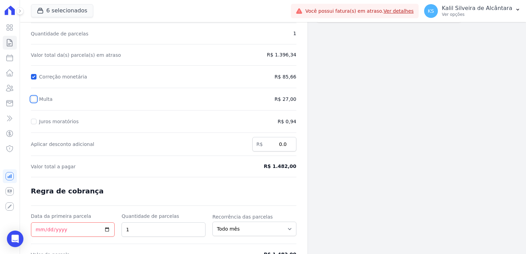
scroll to position [89, 0]
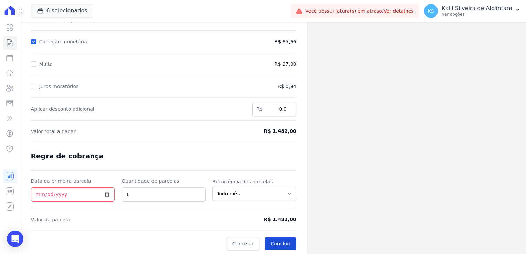
click at [286, 241] on button "Concluir" at bounding box center [280, 243] width 31 height 13
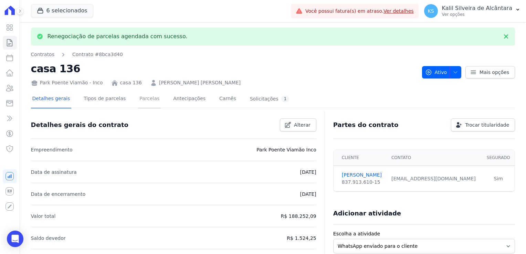
click at [138, 103] on link "Parcelas" at bounding box center [149, 99] width 23 height 18
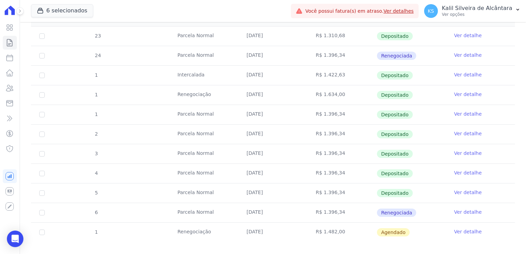
scroll to position [158, 0]
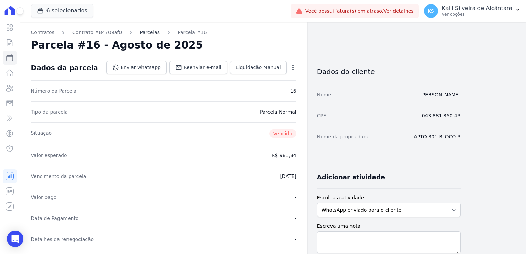
click at [142, 32] on link "Parcelas" at bounding box center [150, 32] width 20 height 7
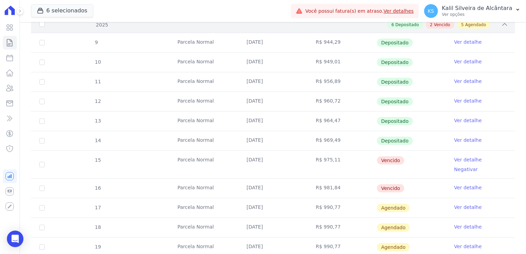
scroll to position [138, 0]
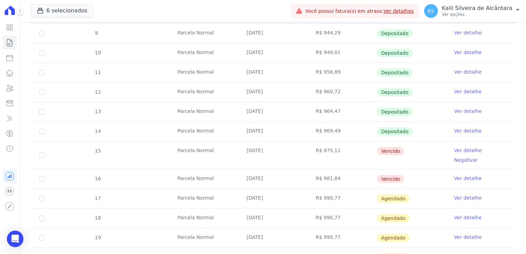
click at [345, 170] on td "R$ 981,84" at bounding box center [341, 178] width 69 height 19
click at [57, 169] on tr "16 Parcela Normal 25/08/2025 R$ 981,84 Vencido Ver detalhe" at bounding box center [273, 179] width 484 height 20
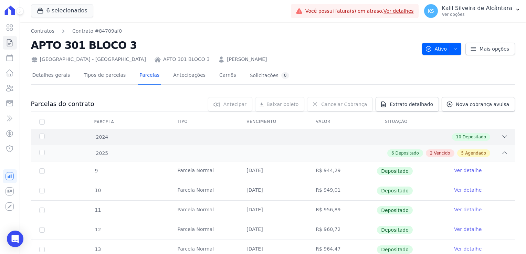
scroll to position [0, 0]
click at [410, 137] on div "10 Depositado" at bounding box center [296, 137] width 423 height 8
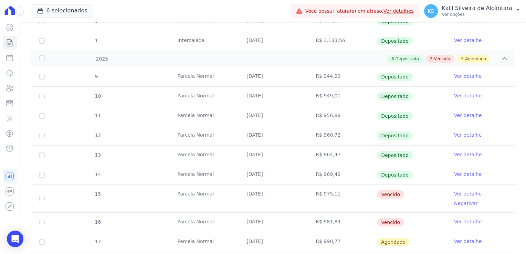
scroll to position [378, 0]
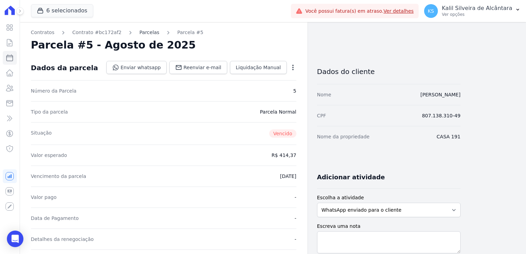
click at [139, 32] on link "Parcelas" at bounding box center [149, 32] width 20 height 7
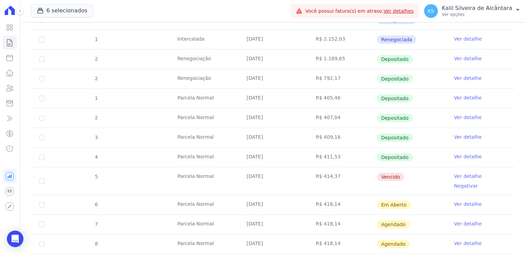
scroll to position [344, 0]
